Goal: Information Seeking & Learning: Learn about a topic

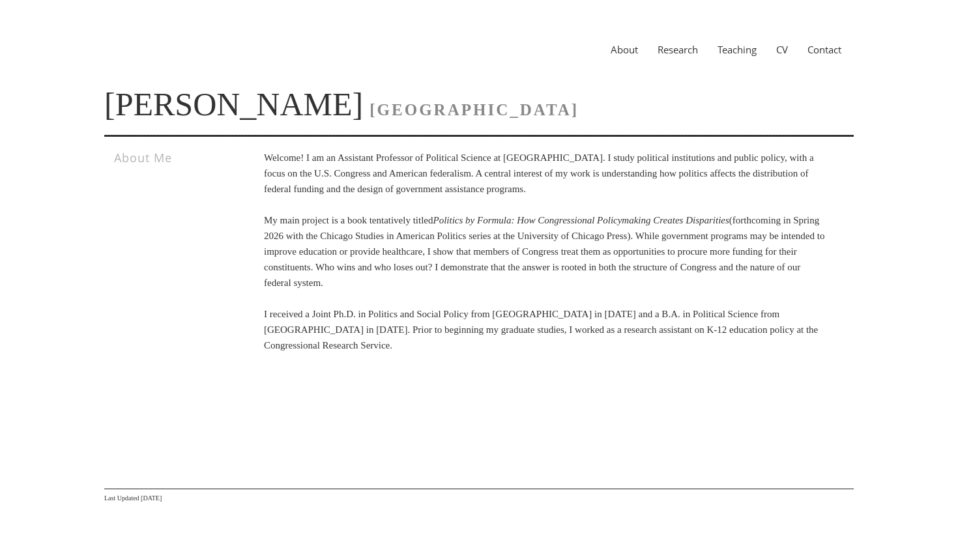
scroll to position [5, 0]
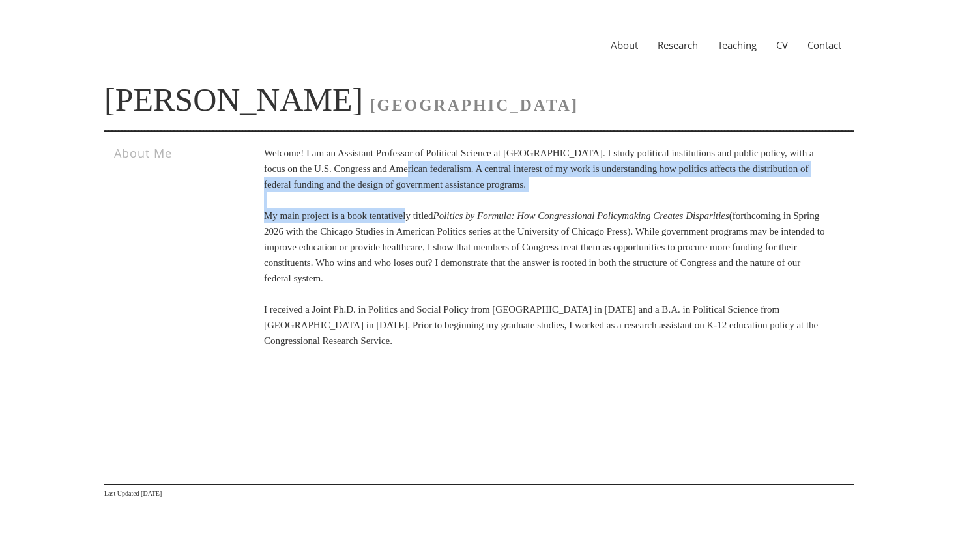
drag, startPoint x: 424, startPoint y: 168, endPoint x: 423, endPoint y: 220, distance: 51.5
click at [424, 220] on p "Welcome! I am an Assistant Professor of Political Science at [GEOGRAPHIC_DATA].…" at bounding box center [545, 246] width 562 height 203
click at [423, 220] on p "Welcome! I am an Assistant Professor of Political Science at [GEOGRAPHIC_DATA].…" at bounding box center [545, 246] width 562 height 203
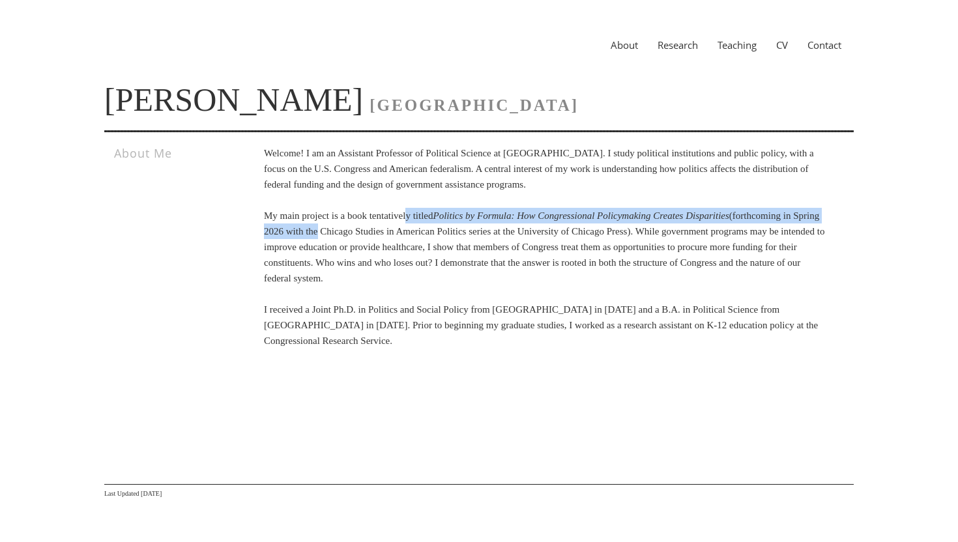
drag, startPoint x: 423, startPoint y: 210, endPoint x: 425, endPoint y: 224, distance: 13.3
click at [425, 224] on p "Welcome! I am an Assistant Professor of Political Science at [GEOGRAPHIC_DATA].…" at bounding box center [545, 246] width 562 height 203
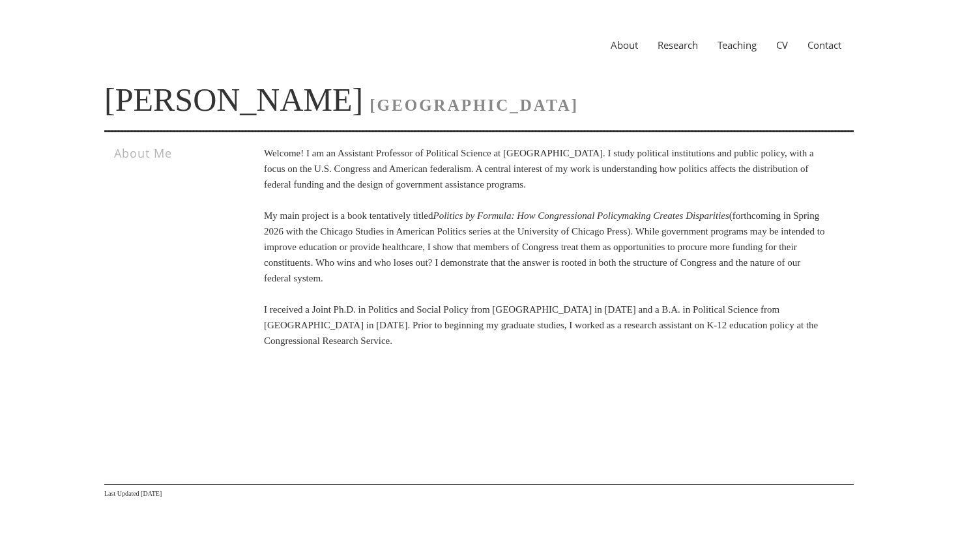
click at [405, 242] on p "Welcome! I am an Assistant Professor of Political Science at [GEOGRAPHIC_DATA].…" at bounding box center [545, 246] width 562 height 203
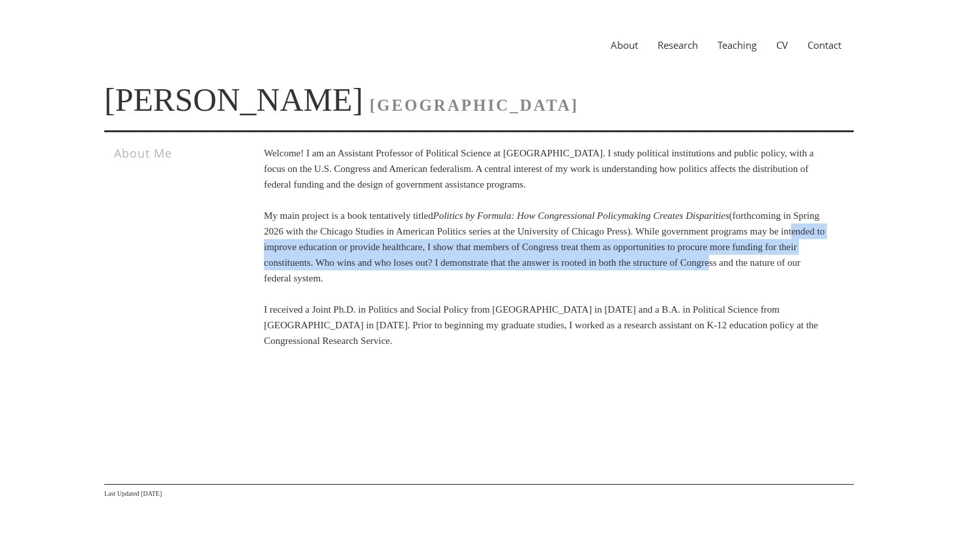
drag, startPoint x: 405, startPoint y: 242, endPoint x: 428, endPoint y: 272, distance: 38.2
click at [428, 272] on p "Welcome! I am an Assistant Professor of Political Science at [GEOGRAPHIC_DATA].…" at bounding box center [545, 246] width 562 height 203
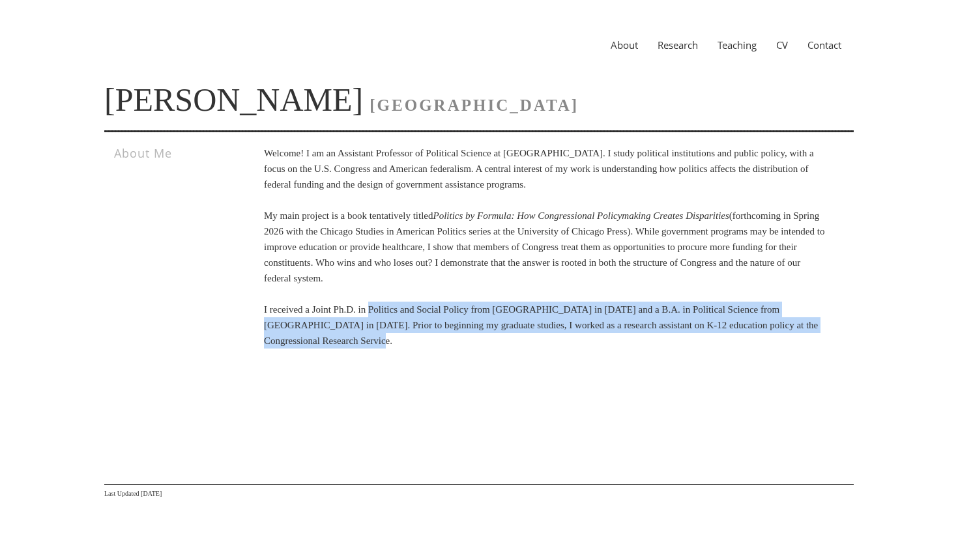
drag, startPoint x: 382, startPoint y: 302, endPoint x: 411, endPoint y: 353, distance: 58.9
click at [411, 353] on div "Welcome! I am an Assistant Professor of Political Science at [GEOGRAPHIC_DATA].…" at bounding box center [526, 253] width 599 height 216
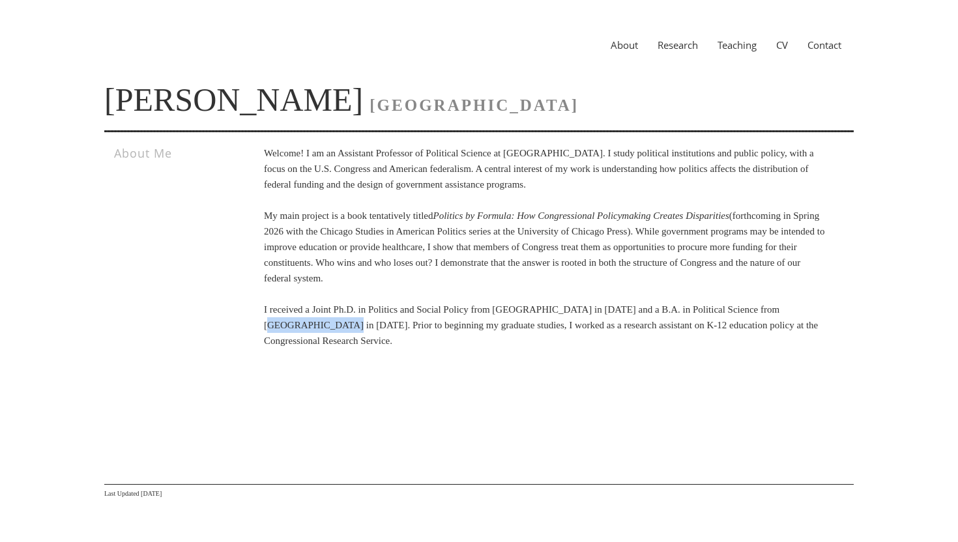
drag, startPoint x: 338, startPoint y: 325, endPoint x: 250, endPoint y: 323, distance: 88.0
click at [250, 324] on div "Welcome! I am an Assistant Professor of Political Science at [GEOGRAPHIC_DATA].…" at bounding box center [526, 253] width 599 height 216
copy p "[GEOGRAPHIC_DATA]"
click at [681, 46] on link "Research" at bounding box center [678, 44] width 60 height 13
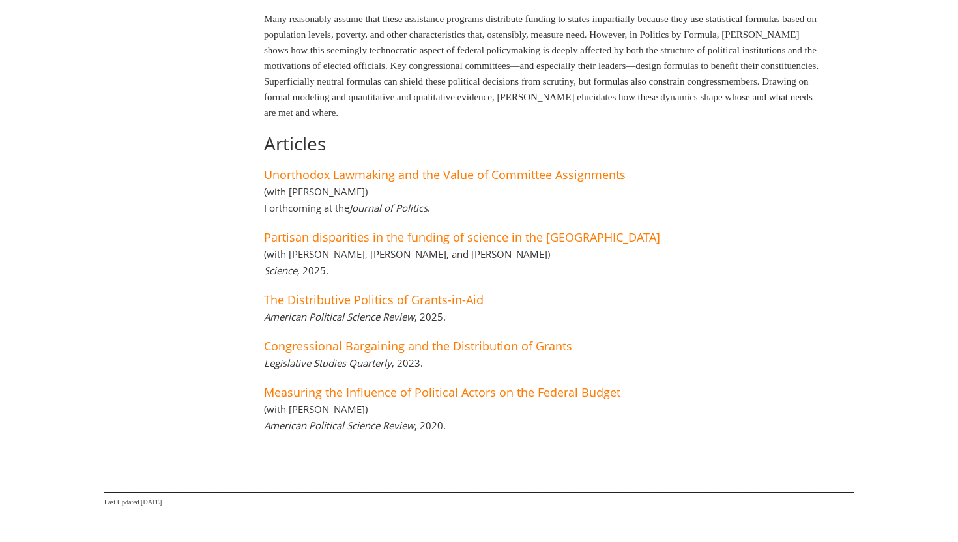
scroll to position [313, 0]
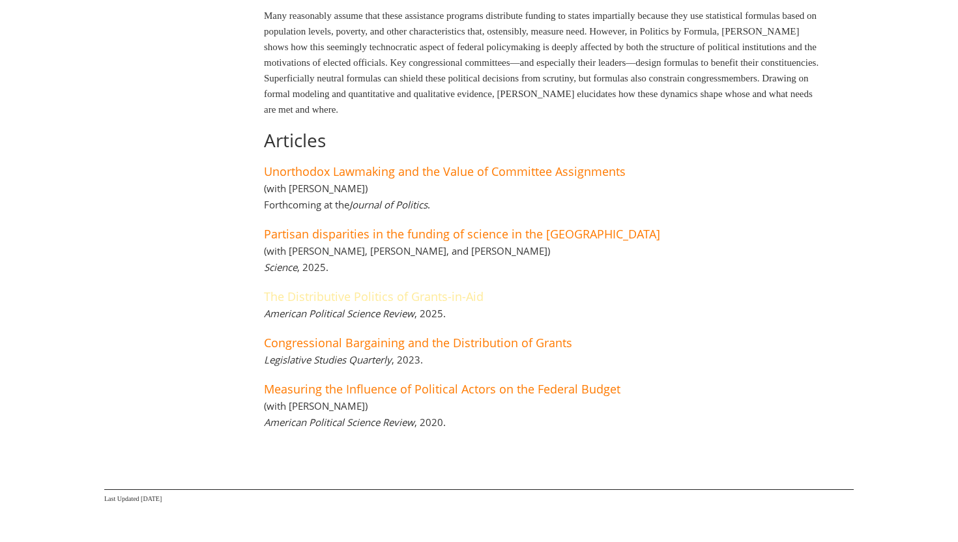
click at [452, 289] on link "The Distributive Politics of Grants-in-Aid" at bounding box center [374, 297] width 220 height 16
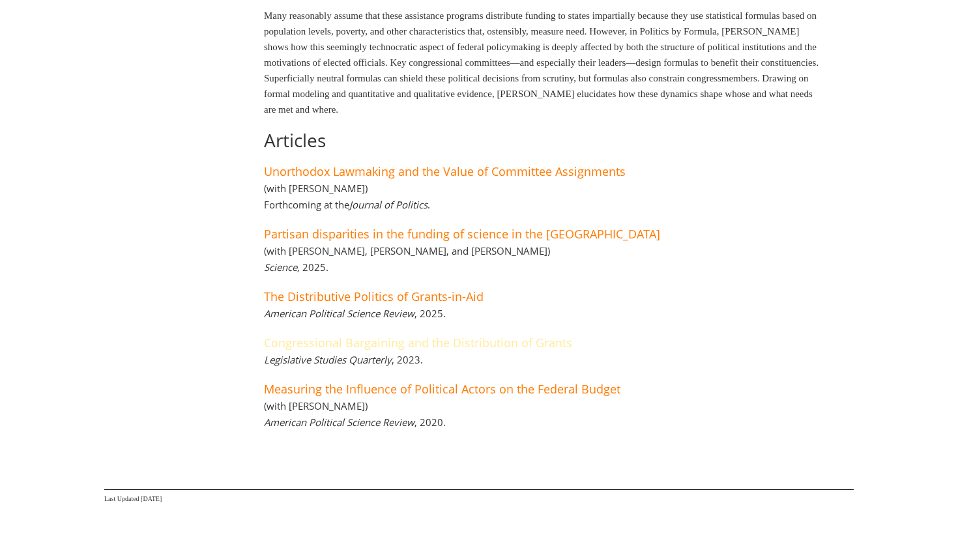
click at [465, 336] on link "Congressional Bargaining and the Distribution of Grants" at bounding box center [418, 343] width 308 height 16
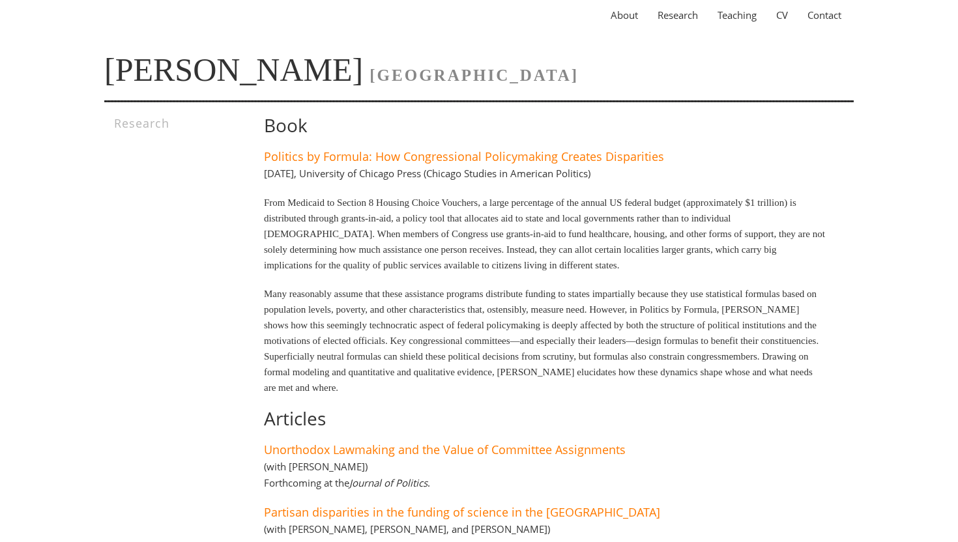
scroll to position [0, 0]
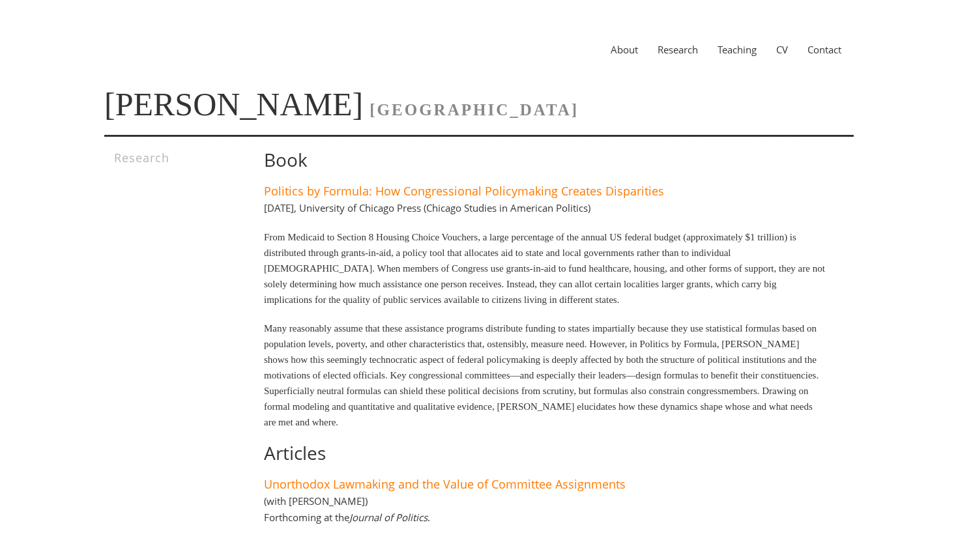
click at [734, 55] on link "Teaching" at bounding box center [737, 49] width 59 height 13
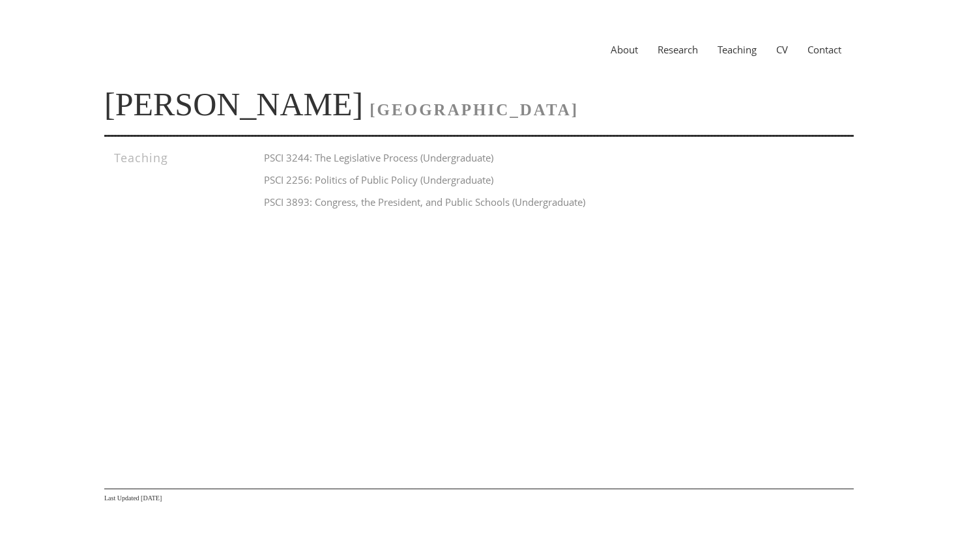
click at [779, 52] on link "CV" at bounding box center [781, 49] width 31 height 13
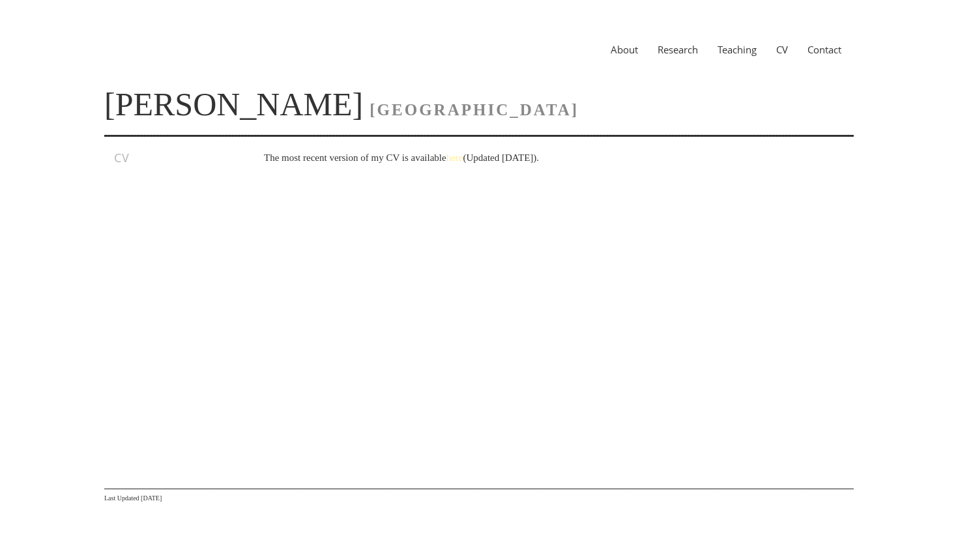
click at [463, 157] on link "here" at bounding box center [454, 157] width 17 height 10
